Goal: Task Accomplishment & Management: Use online tool/utility

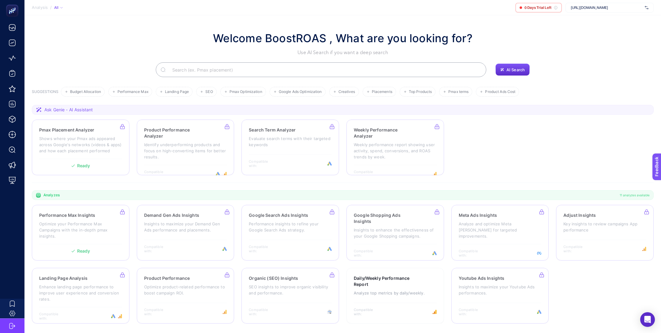
click at [576, 6] on span "[URL][DOMAIN_NAME]" at bounding box center [607, 7] width 72 height 5
type input "hey"
click at [586, 24] on div "heybooster Marketing" at bounding box center [610, 20] width 88 height 10
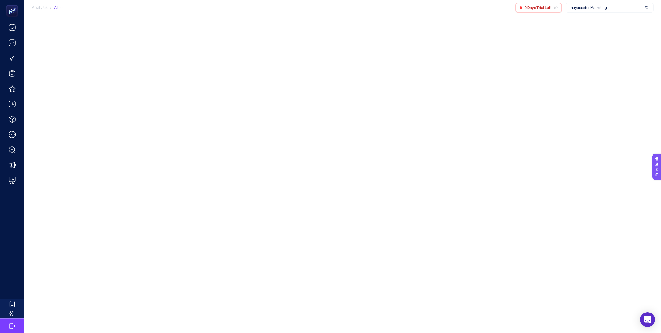
click at [594, 10] on div "heybooster Marketing" at bounding box center [609, 8] width 88 height 10
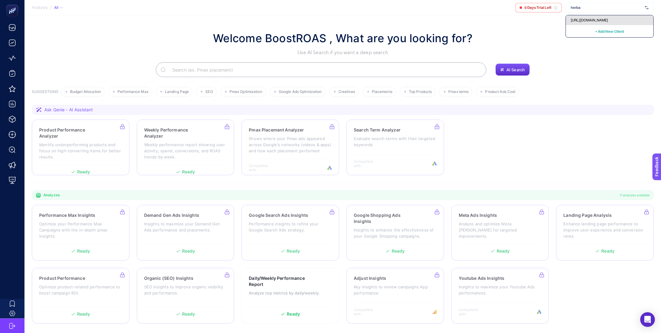
type input "herba"
click at [603, 21] on span "[URL][DOMAIN_NAME]" at bounding box center [589, 20] width 37 height 5
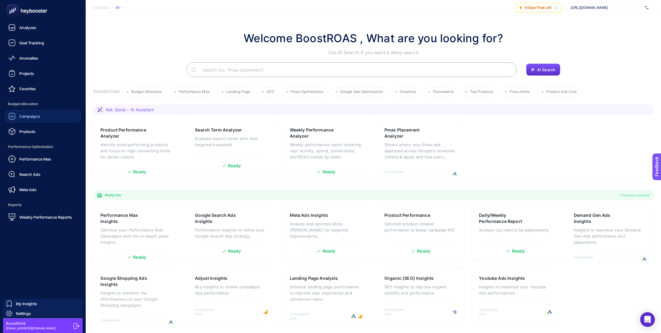
click at [24, 118] on span "Campaigns" at bounding box center [29, 116] width 21 height 5
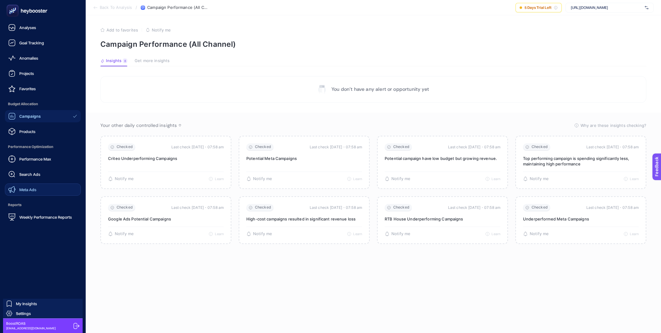
click at [36, 185] on link "Meta Ads" at bounding box center [43, 190] width 76 height 12
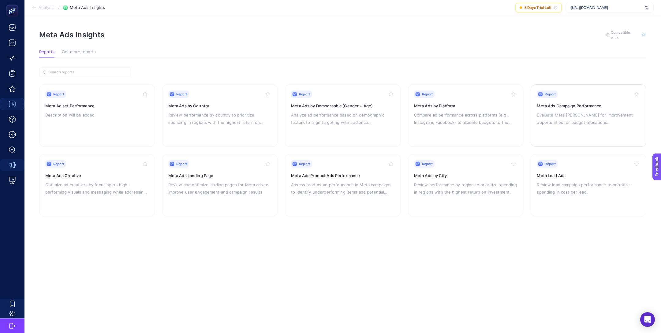
click at [573, 105] on h3 "Meta Ads Campaign Performance" at bounding box center [588, 106] width 103 height 6
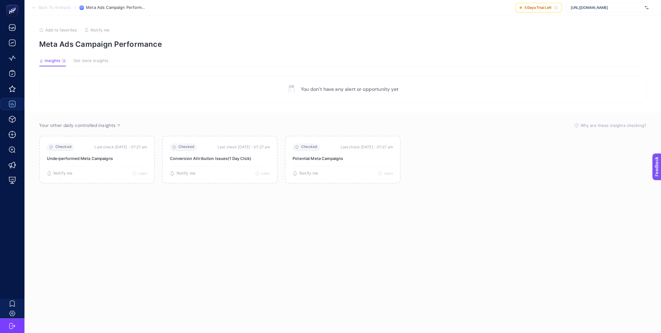
click at [585, 9] on span "[URL][DOMAIN_NAME]" at bounding box center [607, 7] width 72 height 5
click at [585, 9] on input "text" at bounding box center [607, 7] width 72 height 5
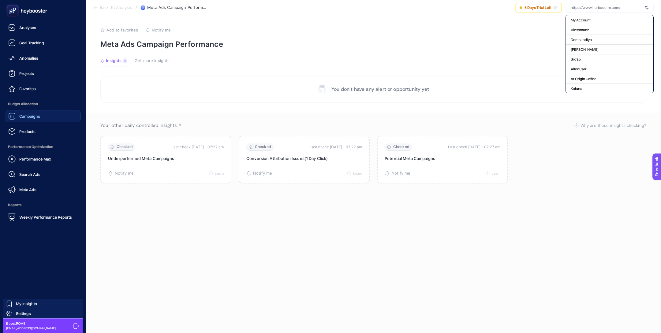
click at [37, 119] on div "Campaigns" at bounding box center [24, 116] width 32 height 7
